Goal: Task Accomplishment & Management: Manage account settings

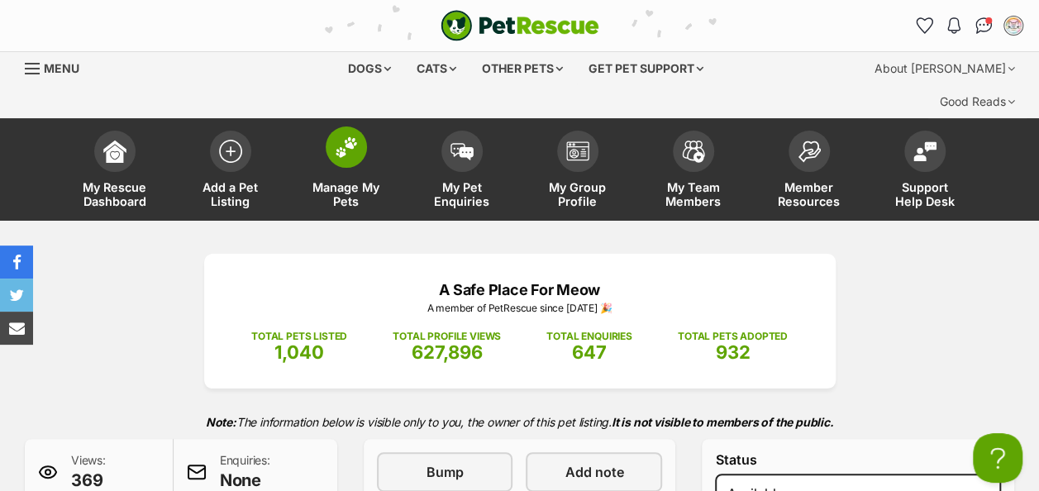
click at [345, 136] on img at bounding box center [346, 146] width 23 height 21
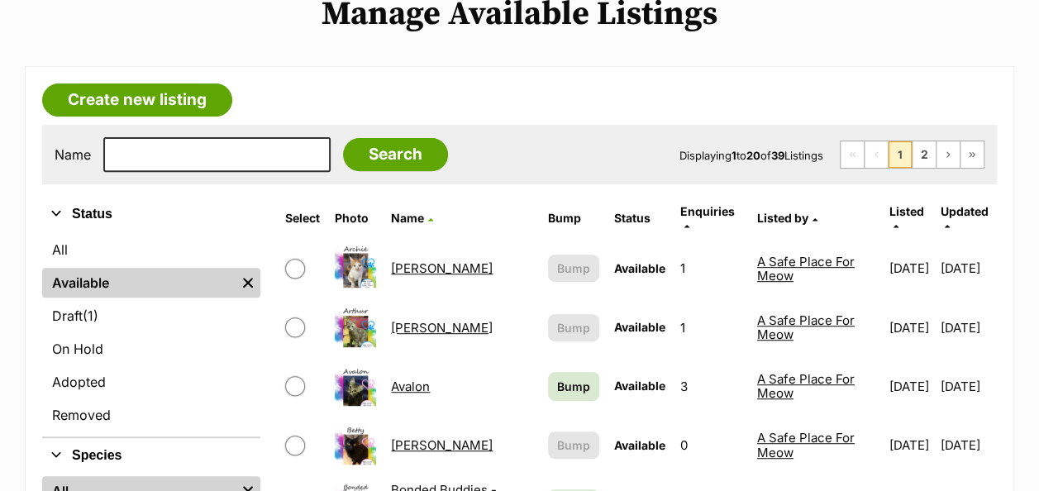
click at [408, 379] on link "Avalon" at bounding box center [410, 387] width 39 height 16
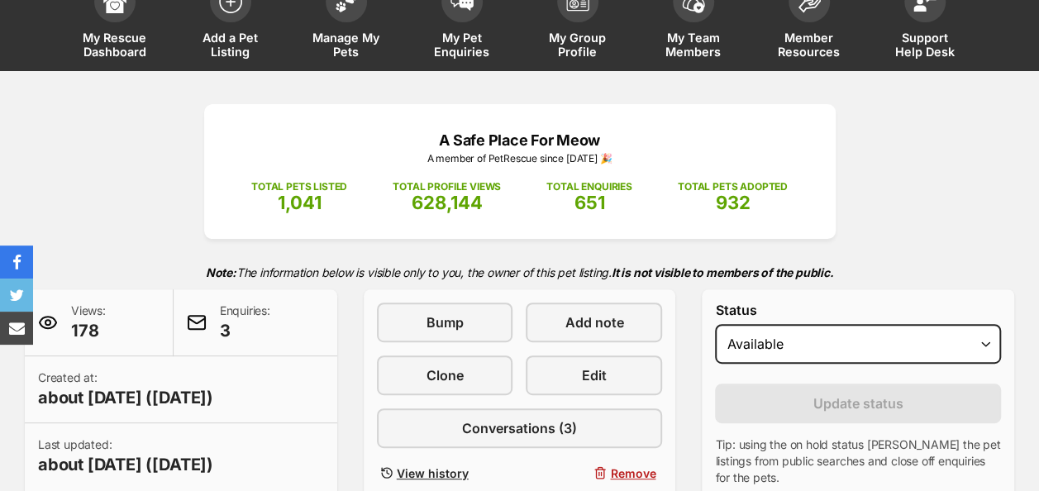
scroll to position [165, 0]
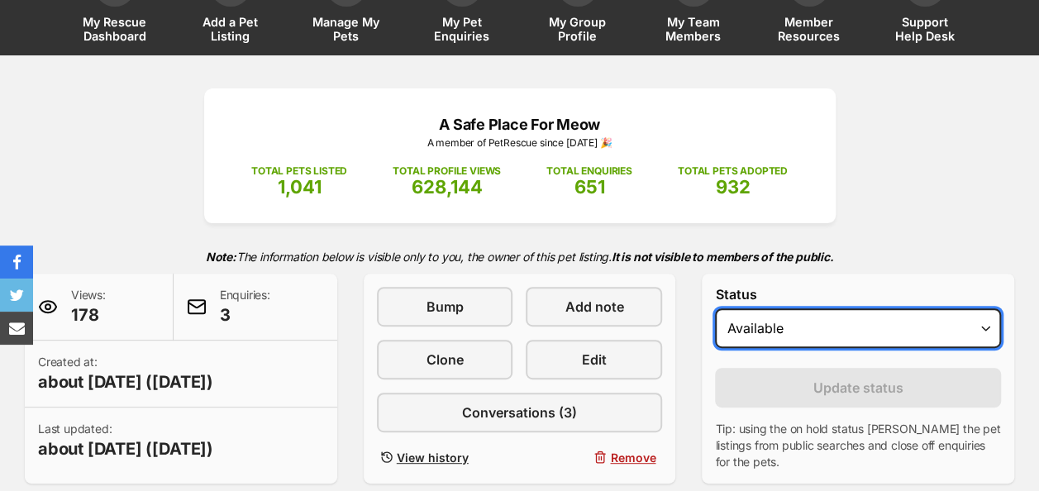
click at [774, 308] on select "Draft - not available as listing has enquires Available On hold Adopted" at bounding box center [858, 328] width 286 height 40
select select "rehomed"
click at [715, 308] on select "Draft - not available as listing has enquires Available On hold Adopted" at bounding box center [858, 328] width 286 height 40
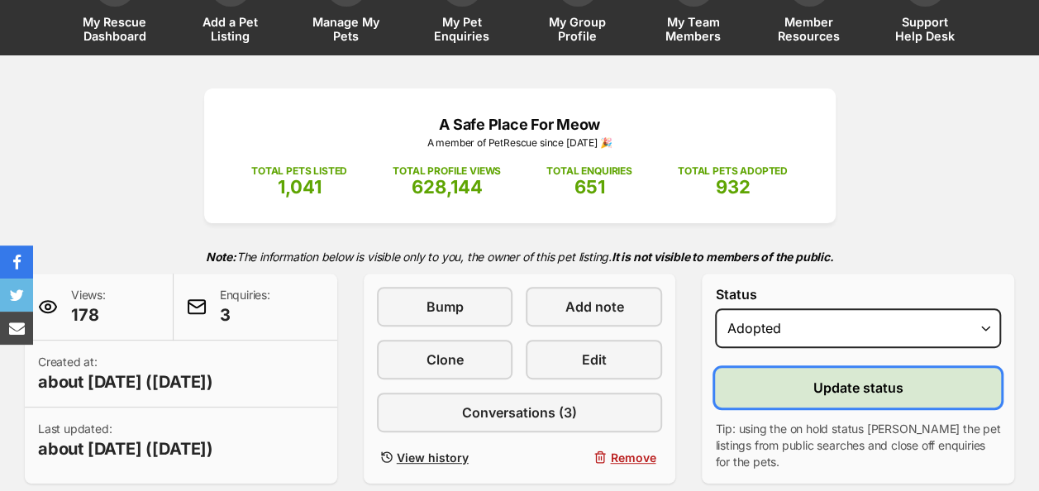
click at [783, 368] on button "Update status" at bounding box center [858, 388] width 286 height 40
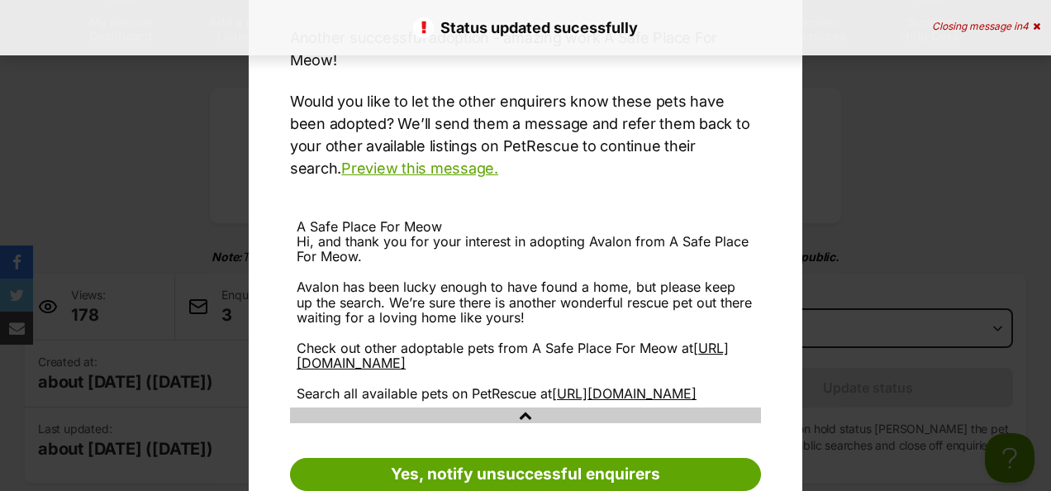
scroll to position [233, 0]
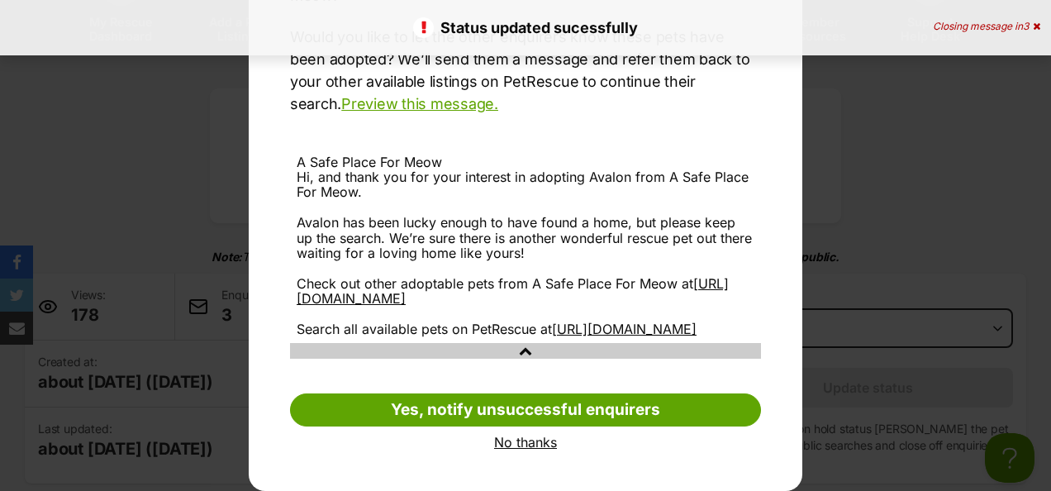
click at [507, 444] on link "No thanks" at bounding box center [525, 442] width 471 height 15
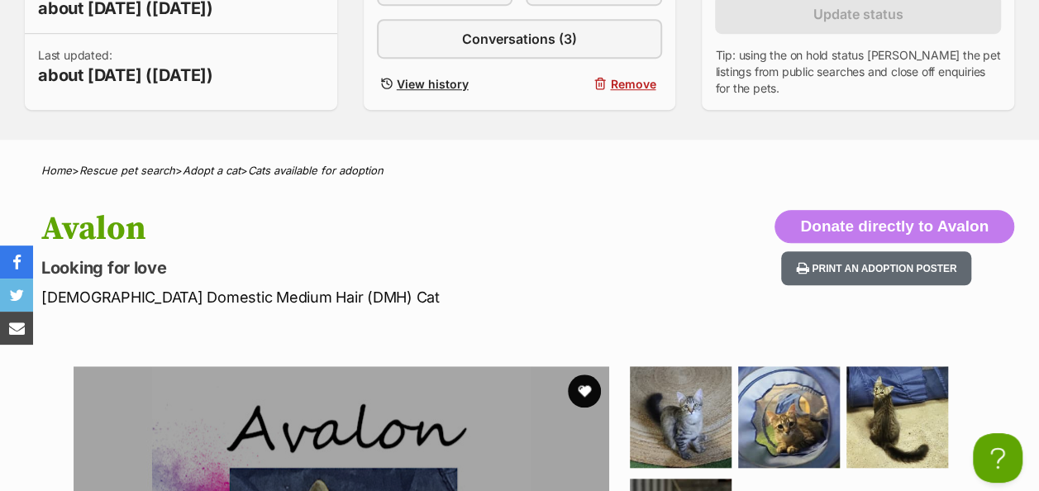
scroll to position [0, 0]
